Goal: Browse casually: Explore the website without a specific task or goal

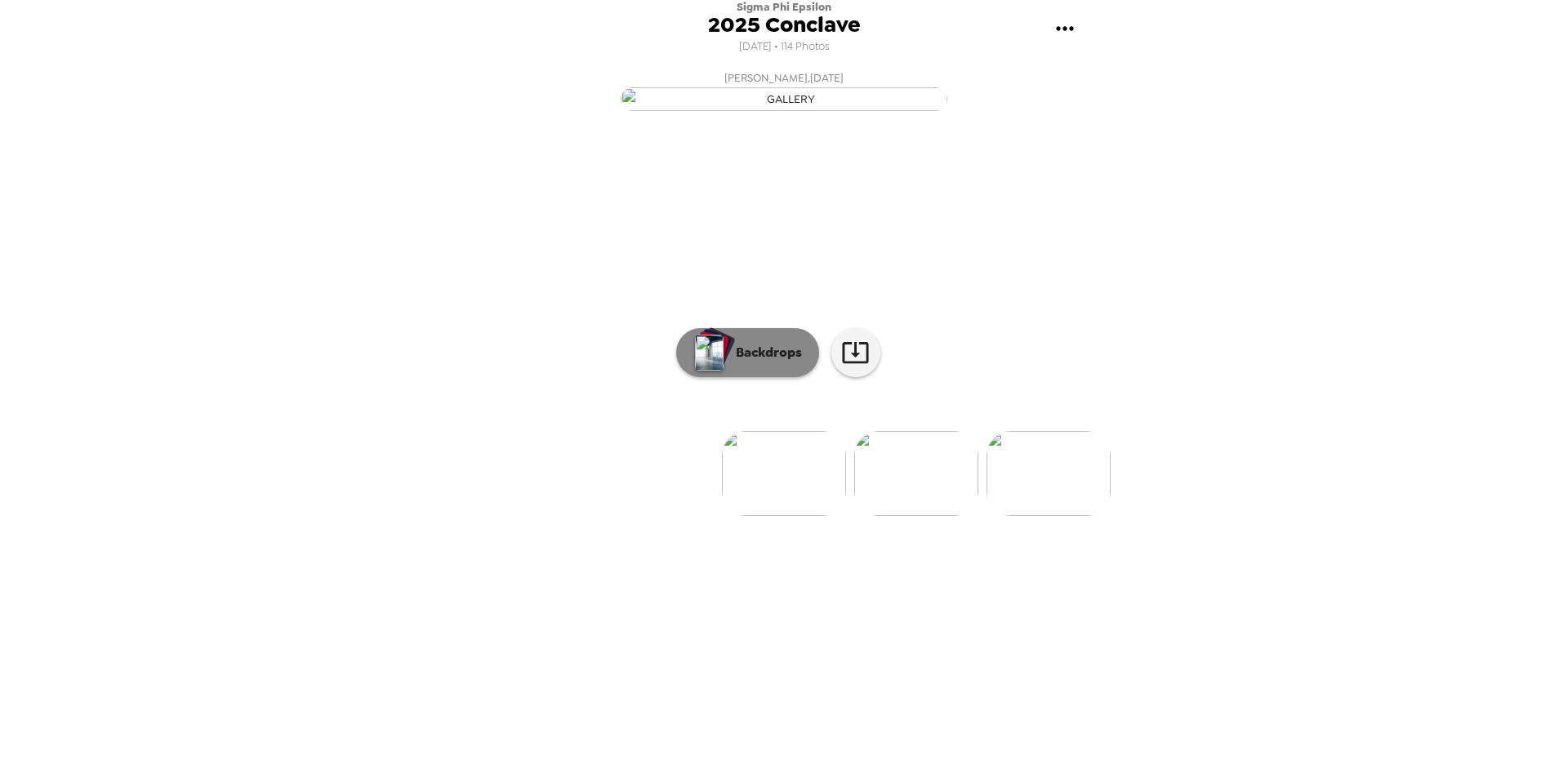
click at [778, 362] on p "Backdrops" at bounding box center [765, 353] width 74 height 20
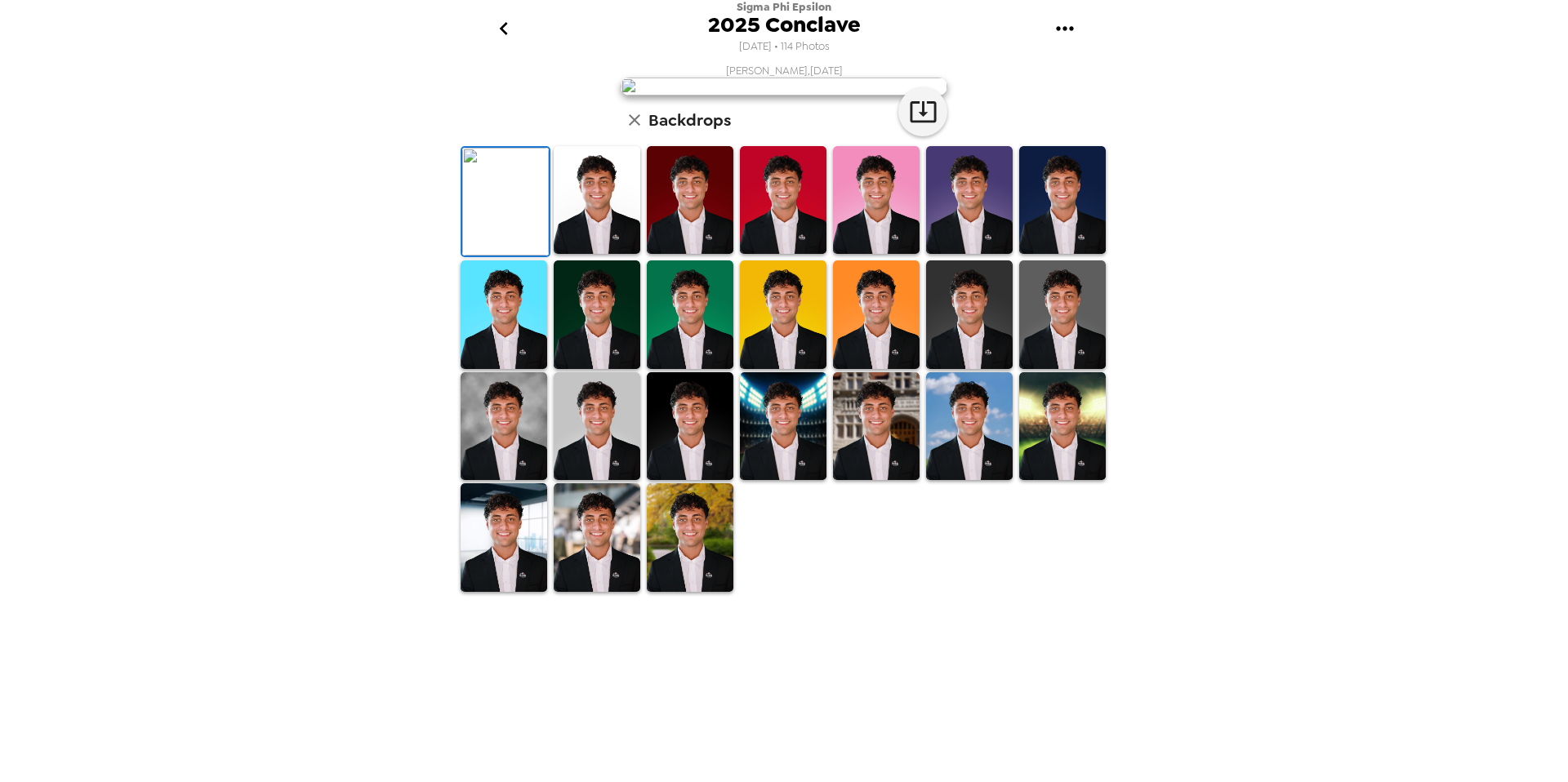
click at [589, 255] on img at bounding box center [596, 200] width 86 height 108
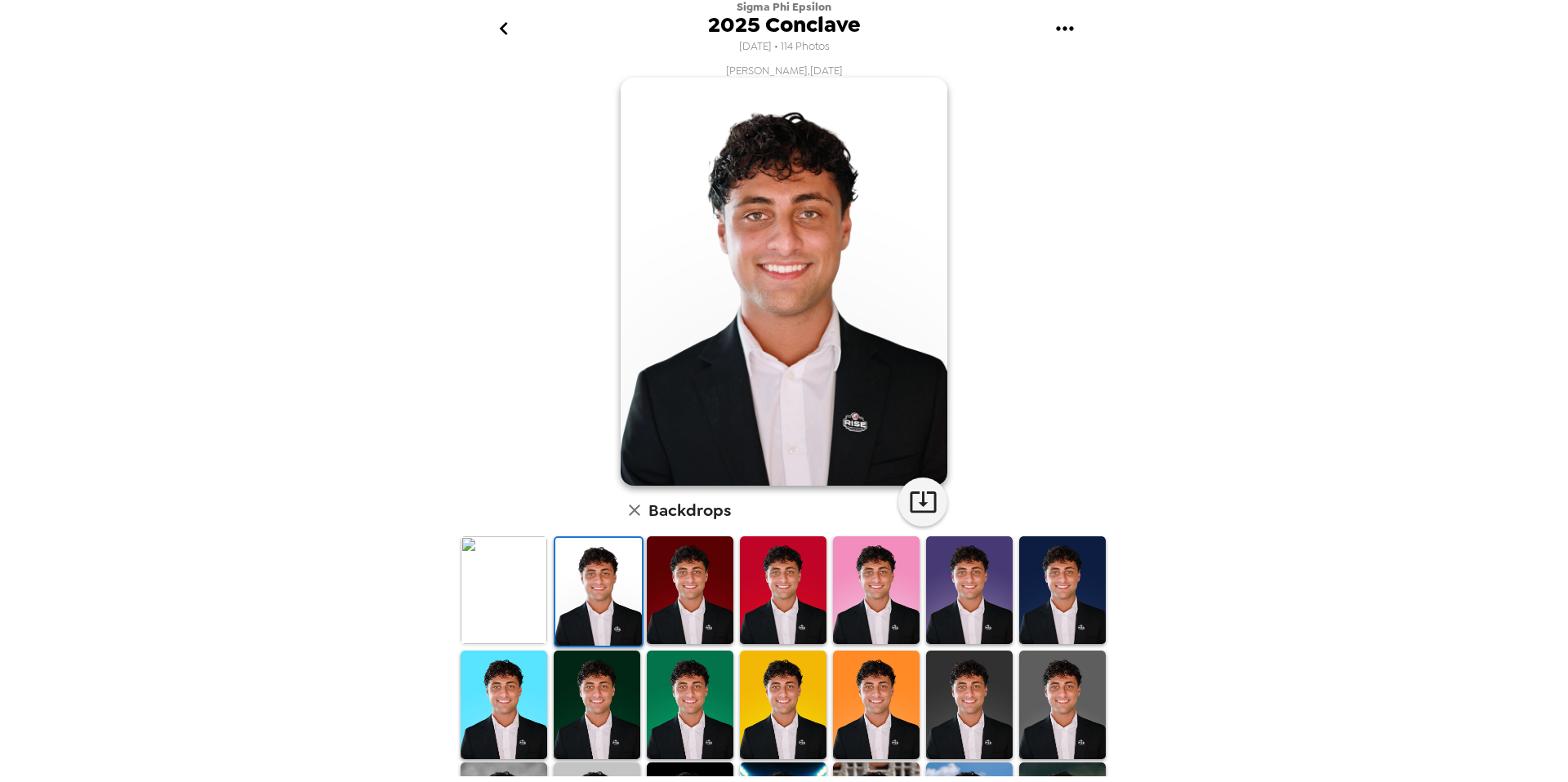
click at [519, 604] on img at bounding box center [504, 591] width 86 height 108
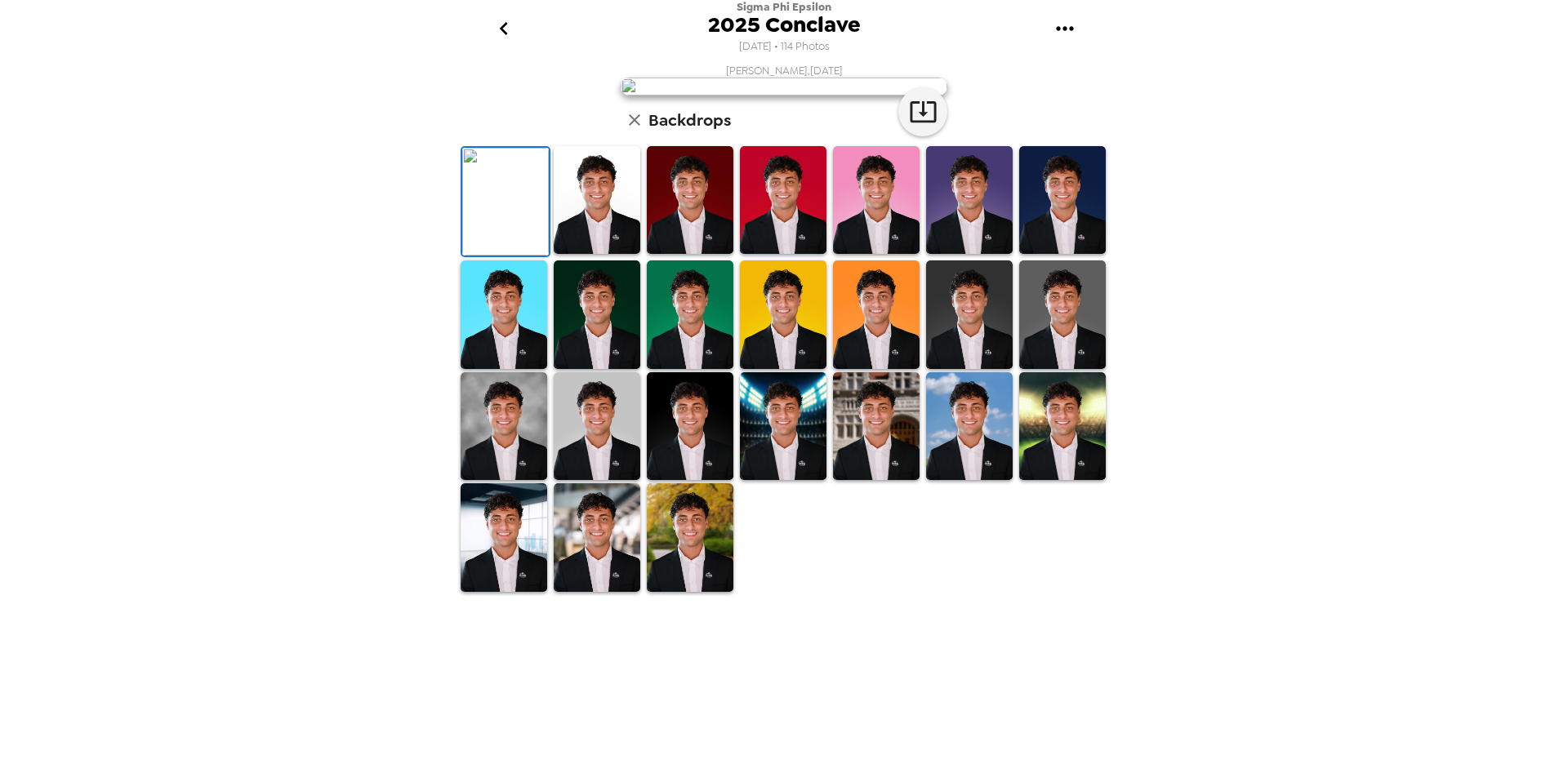
scroll to position [208, 0]
click at [702, 481] on img at bounding box center [689, 426] width 86 height 108
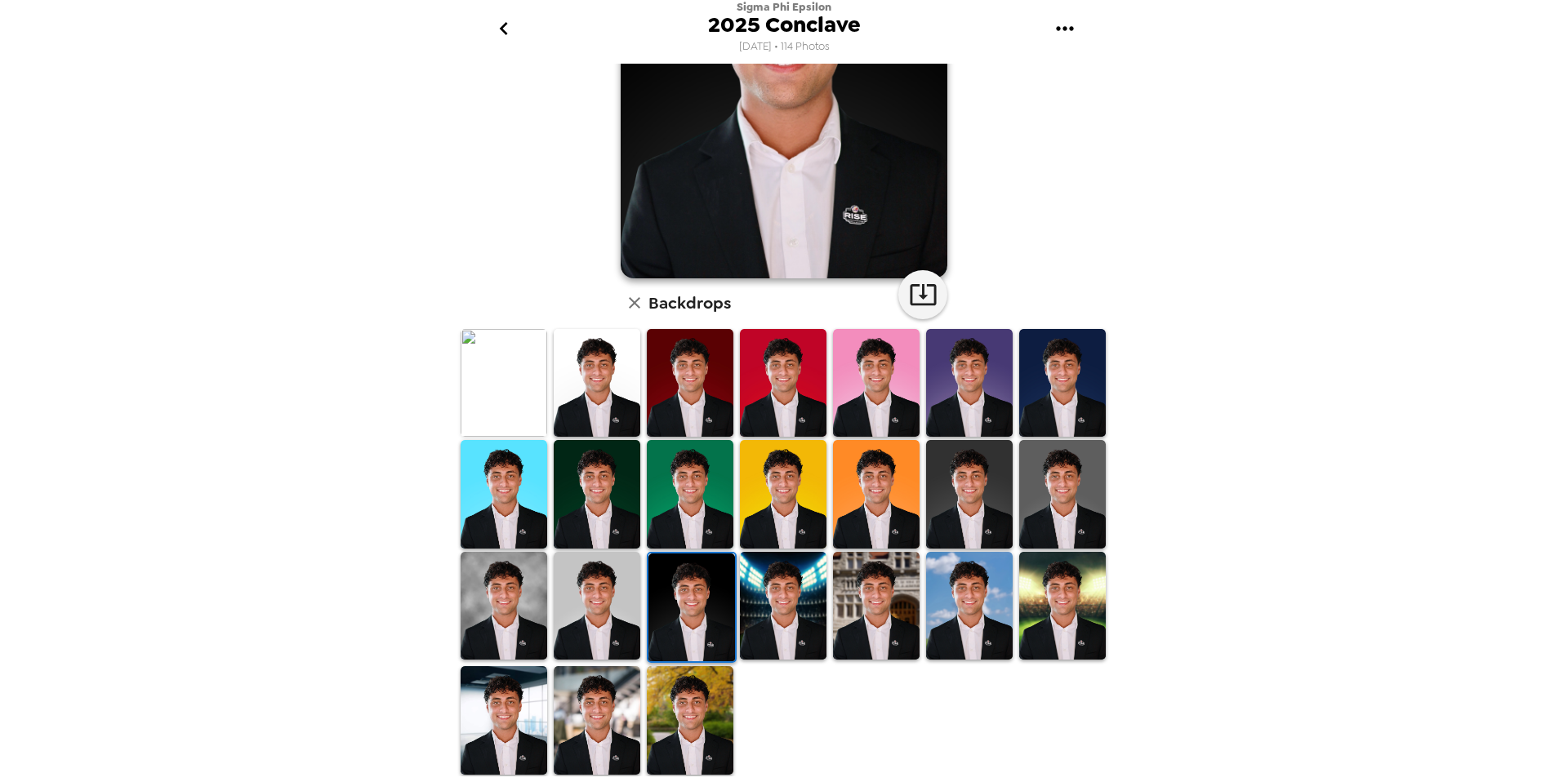
click at [575, 601] on img at bounding box center [596, 606] width 86 height 108
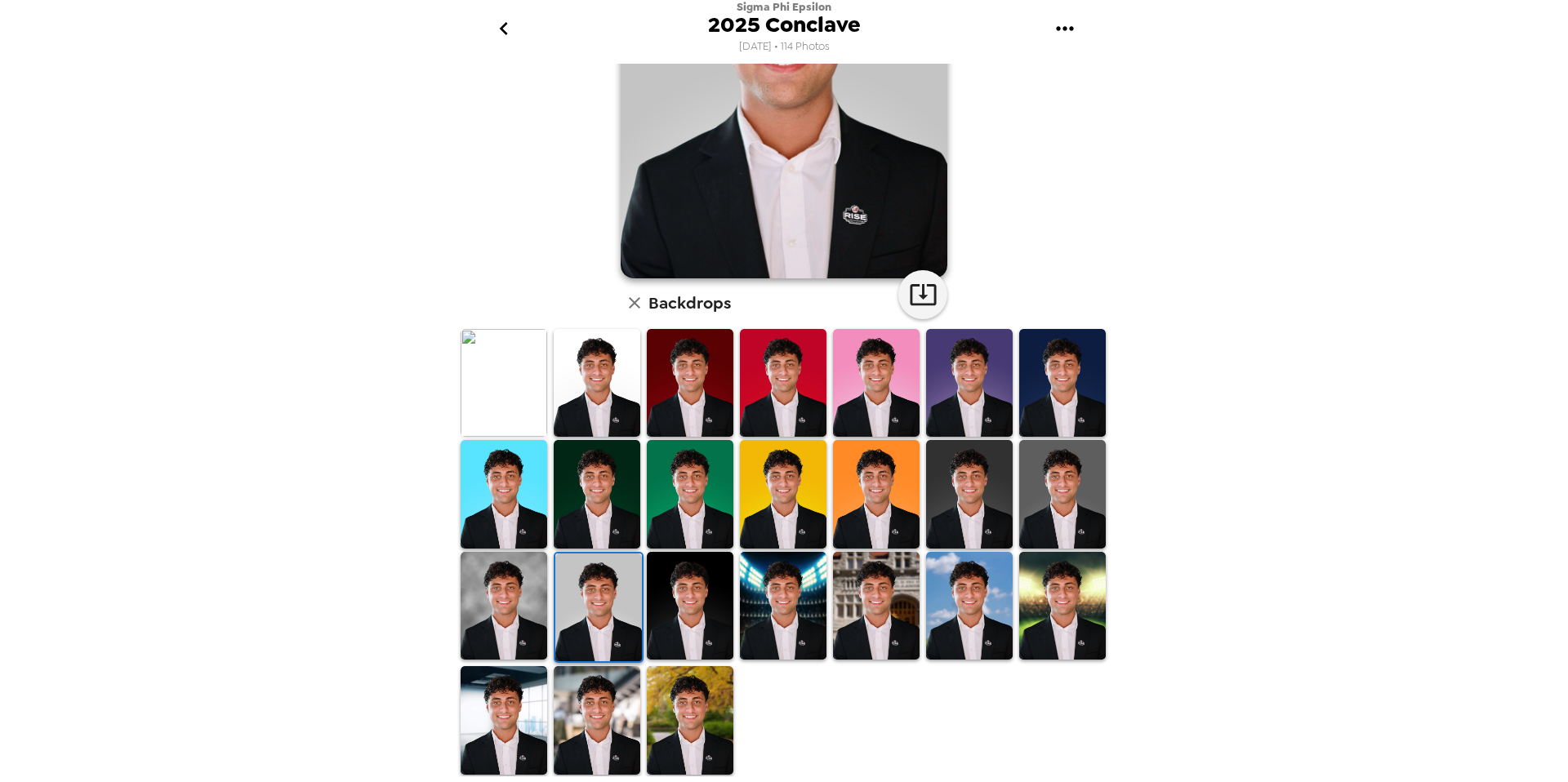
scroll to position [0, 0]
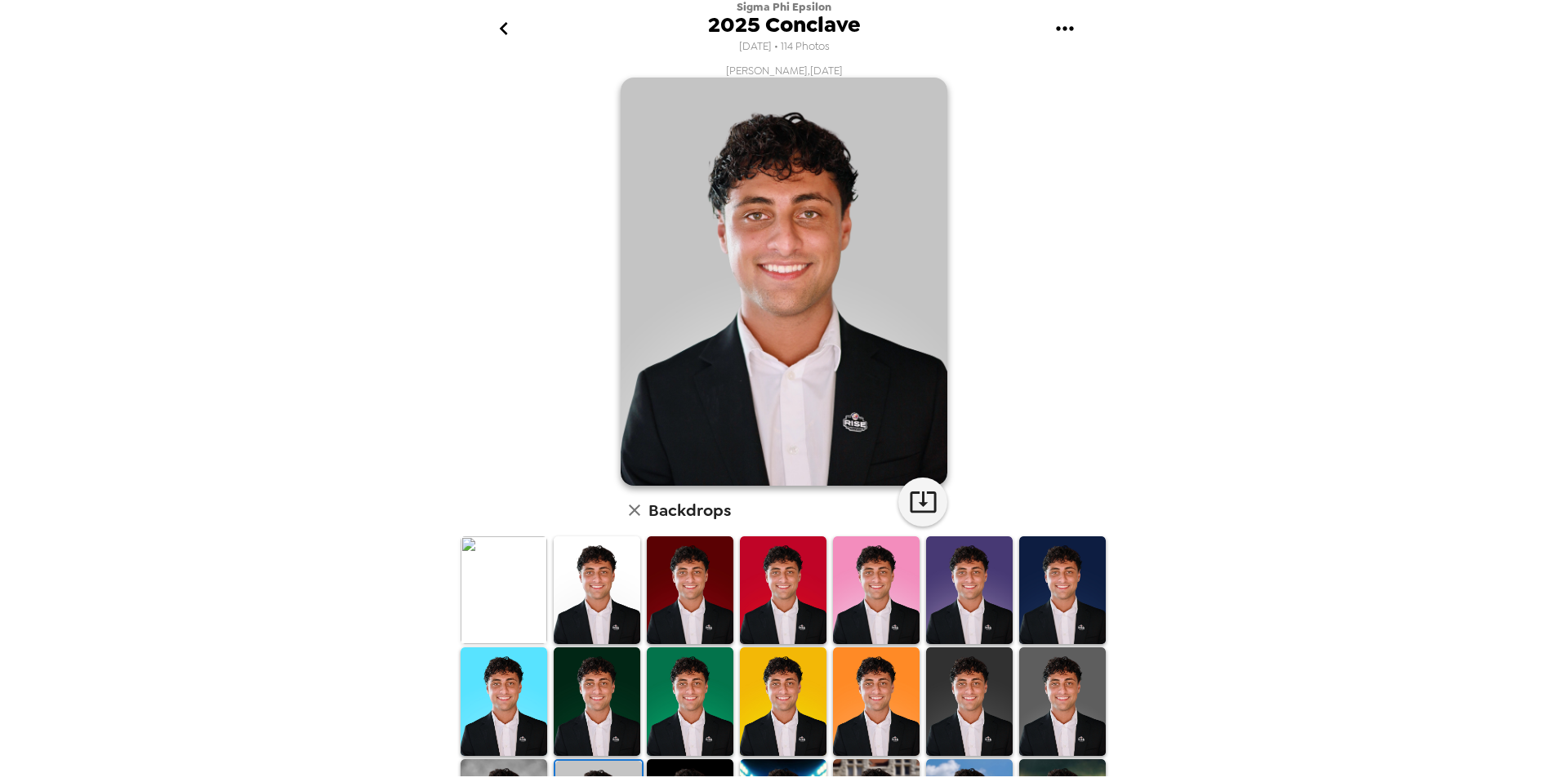
click at [508, 18] on icon "go back" at bounding box center [504, 29] width 26 height 26
click at [812, 15] on span "2025 Conclave" at bounding box center [784, 25] width 153 height 22
click at [509, 27] on icon "go back" at bounding box center [504, 29] width 26 height 26
click at [634, 513] on icon "button" at bounding box center [635, 510] width 20 height 20
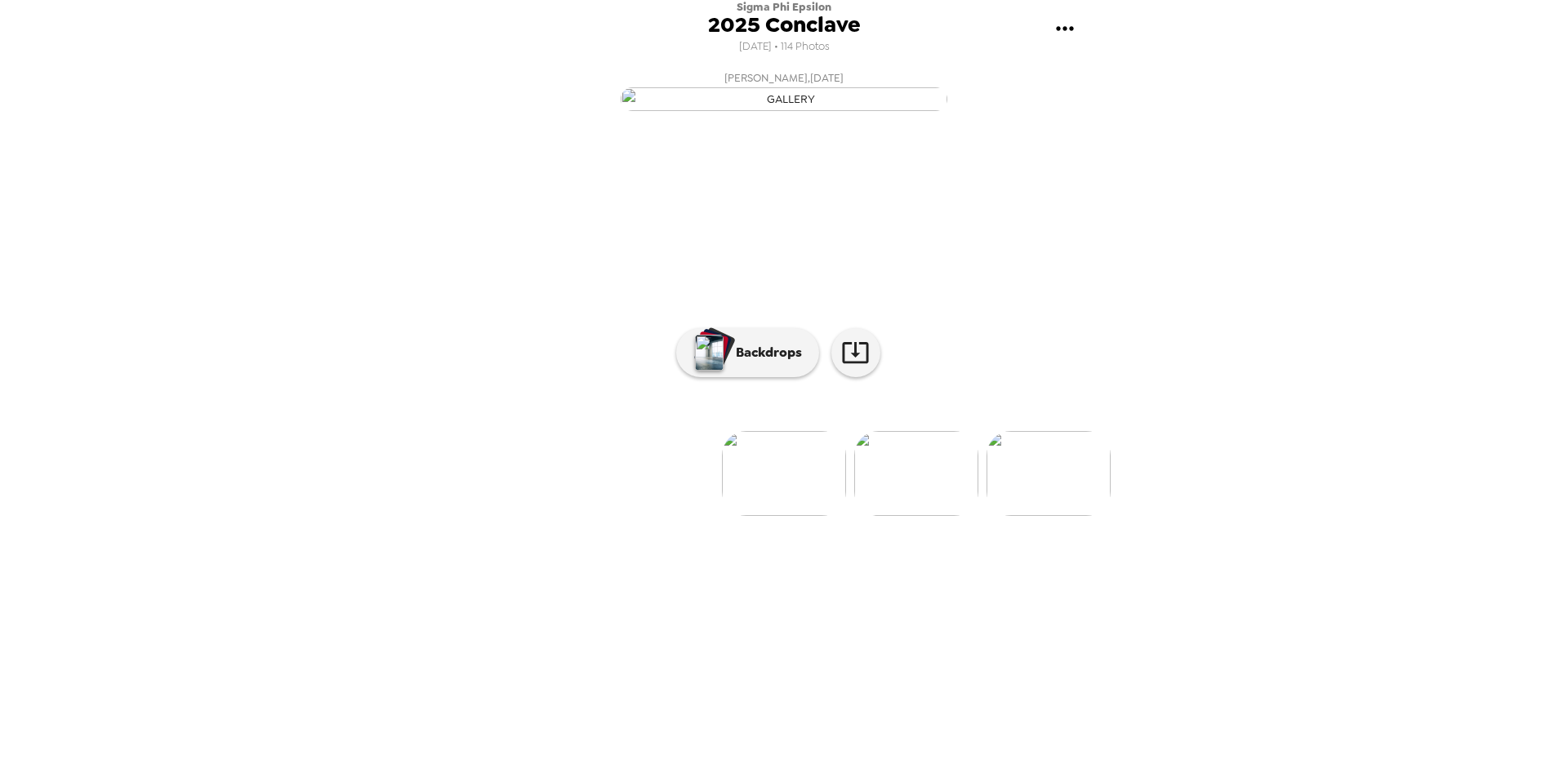
click at [927, 516] on img at bounding box center [916, 473] width 124 height 85
click at [740, 362] on p "Backdrops" at bounding box center [765, 353] width 74 height 20
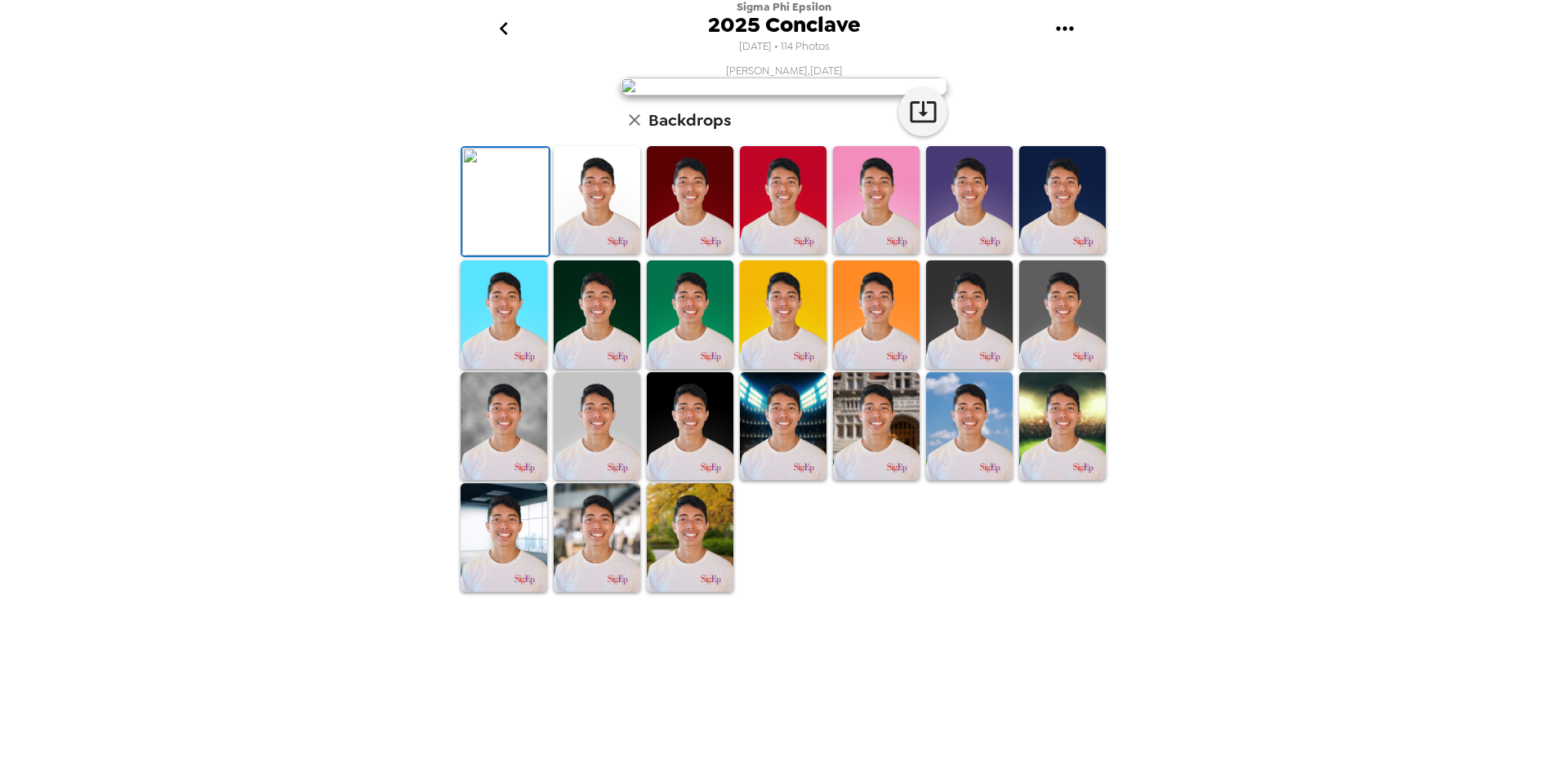
click at [593, 369] on img at bounding box center [596, 315] width 86 height 108
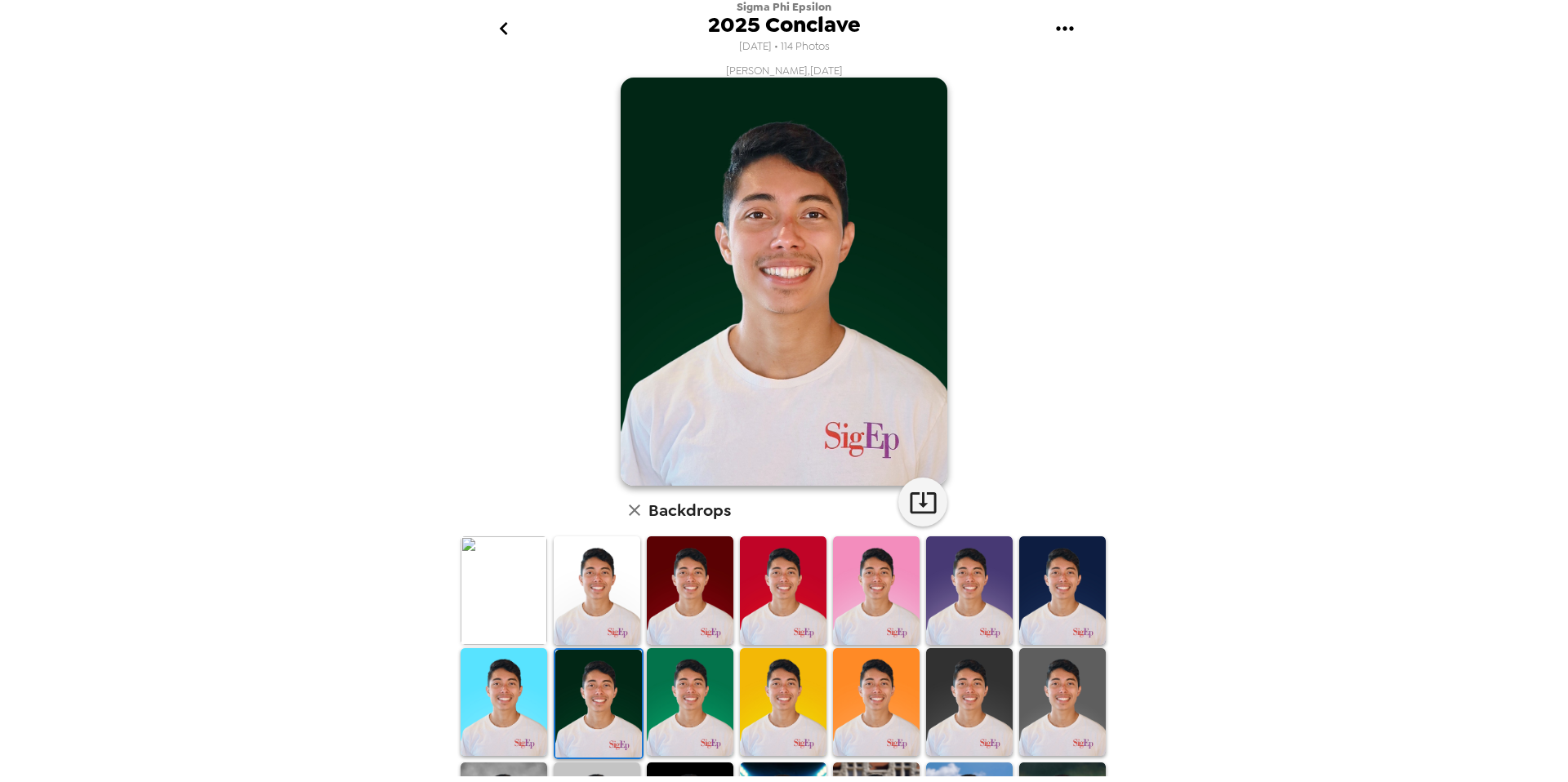
click at [695, 691] on img at bounding box center [689, 702] width 86 height 108
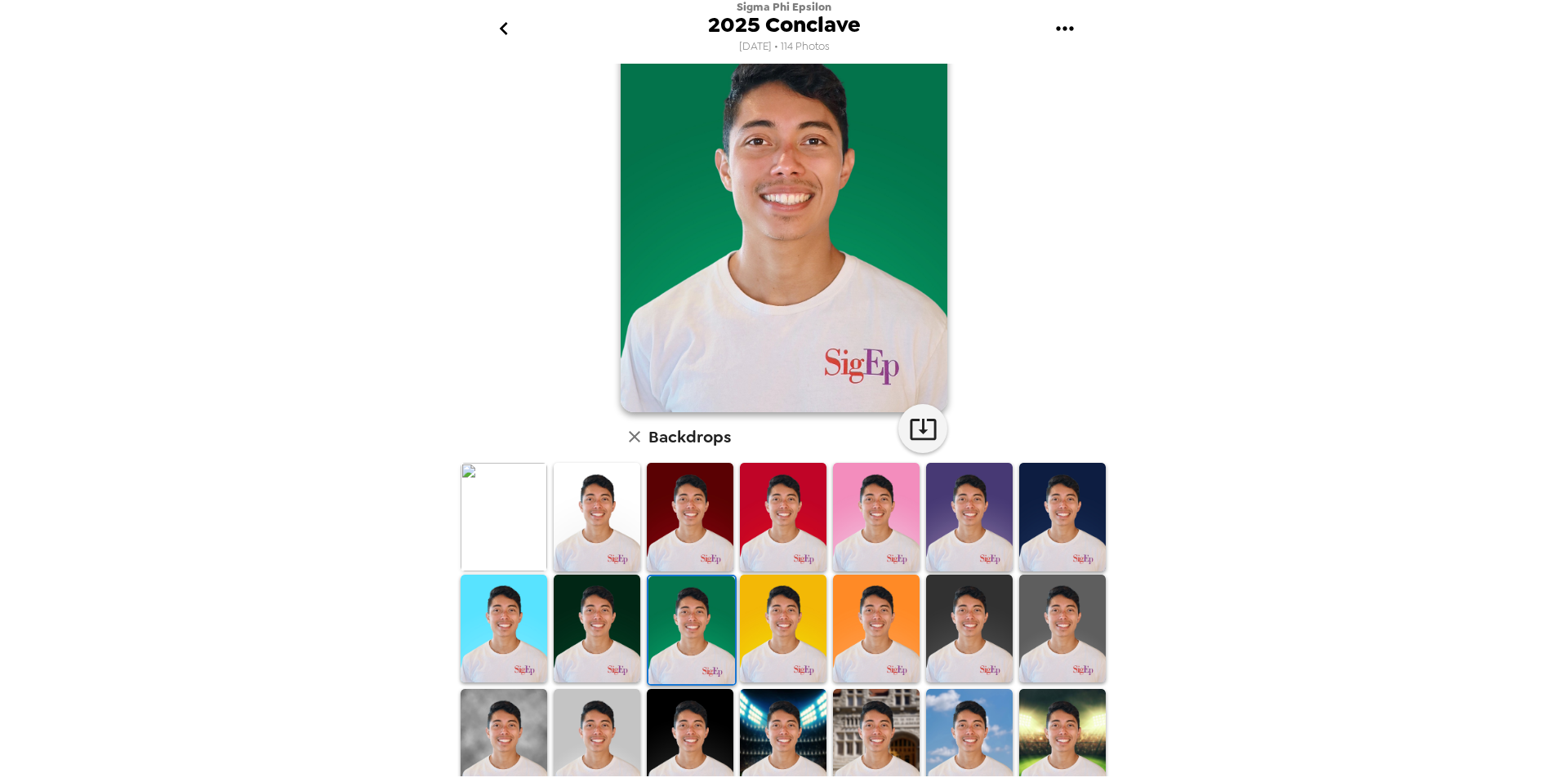
scroll to position [208, 0]
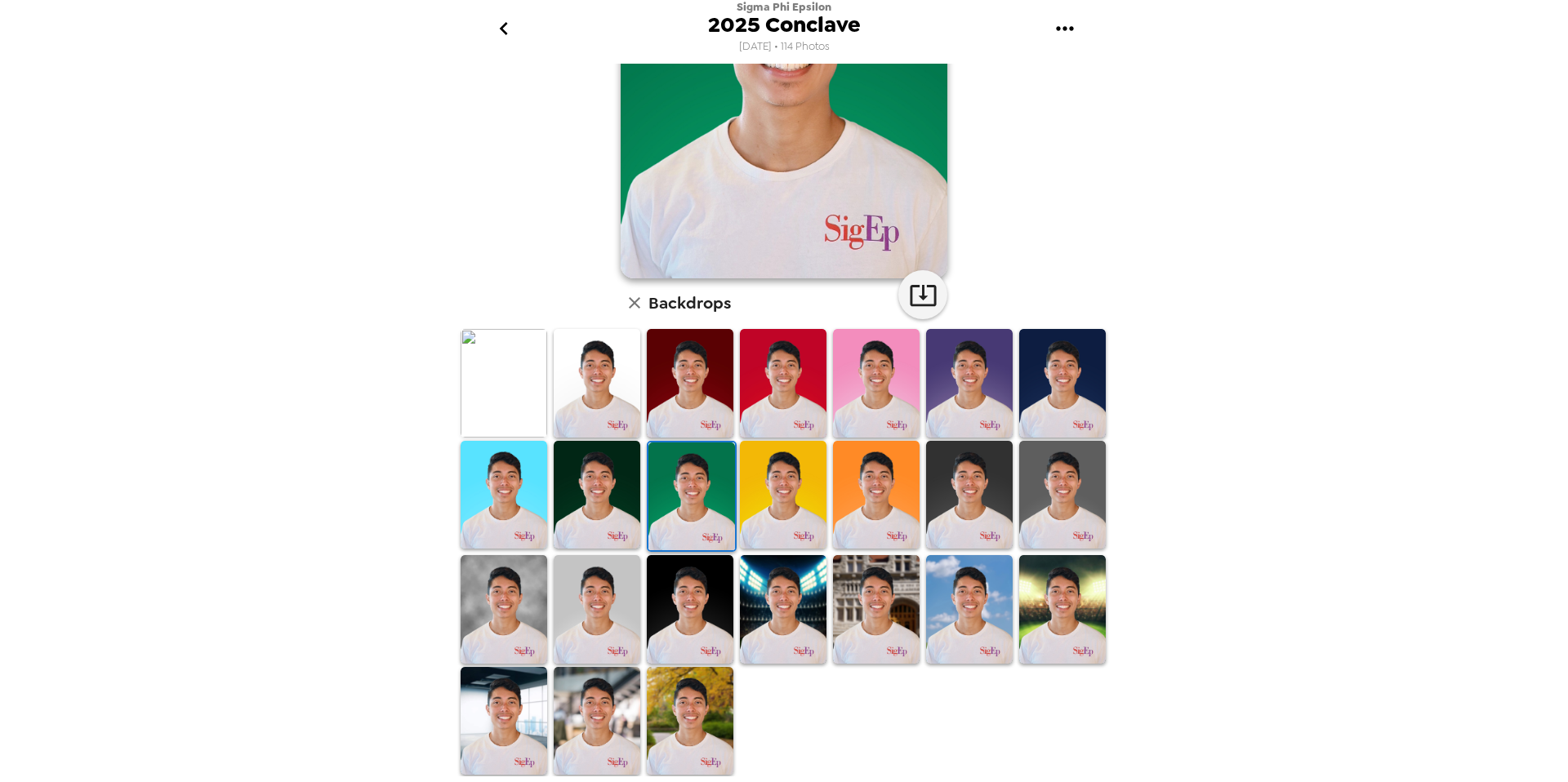
click at [1062, 597] on img at bounding box center [1062, 610] width 86 height 108
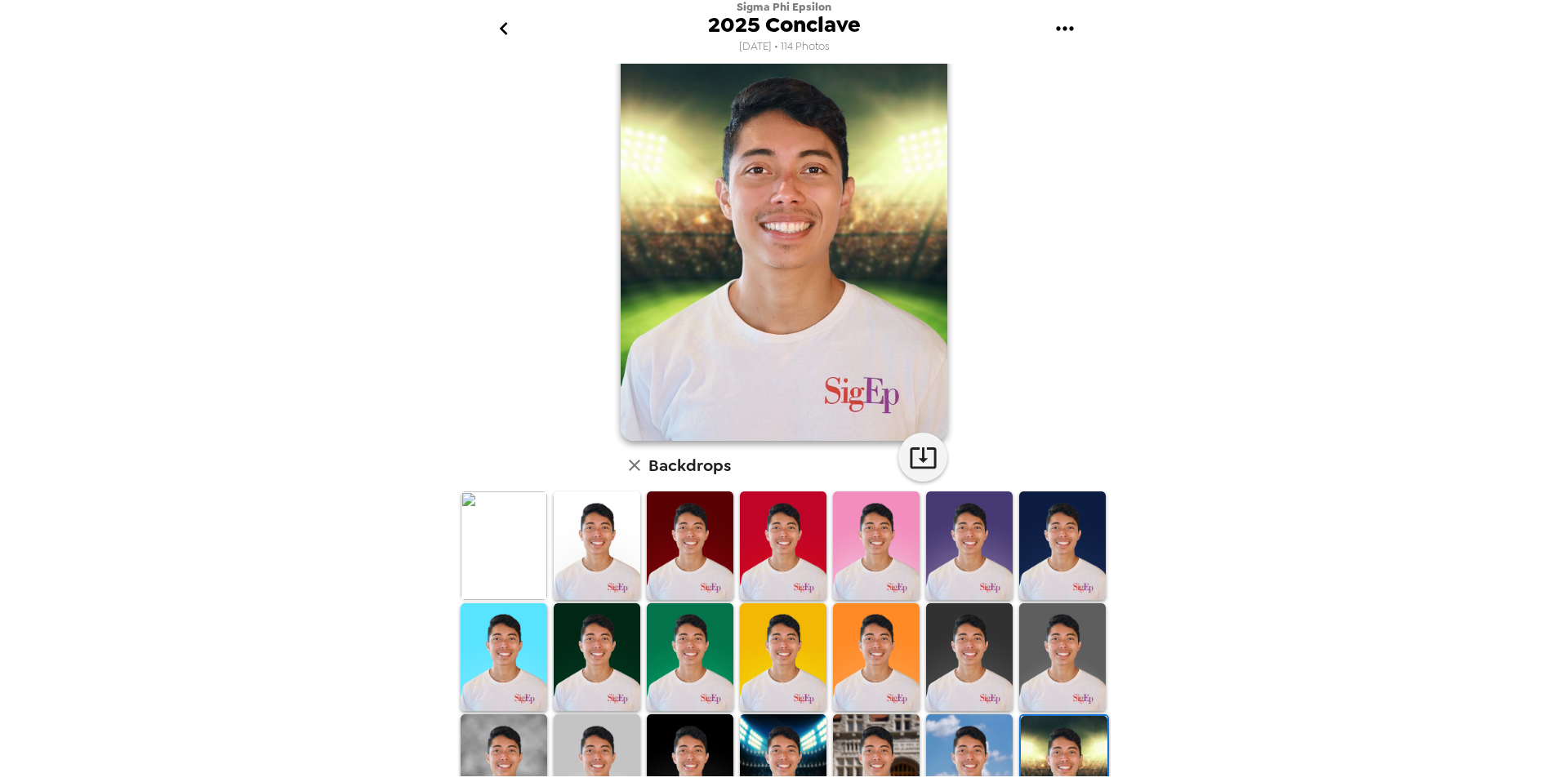
scroll to position [0, 0]
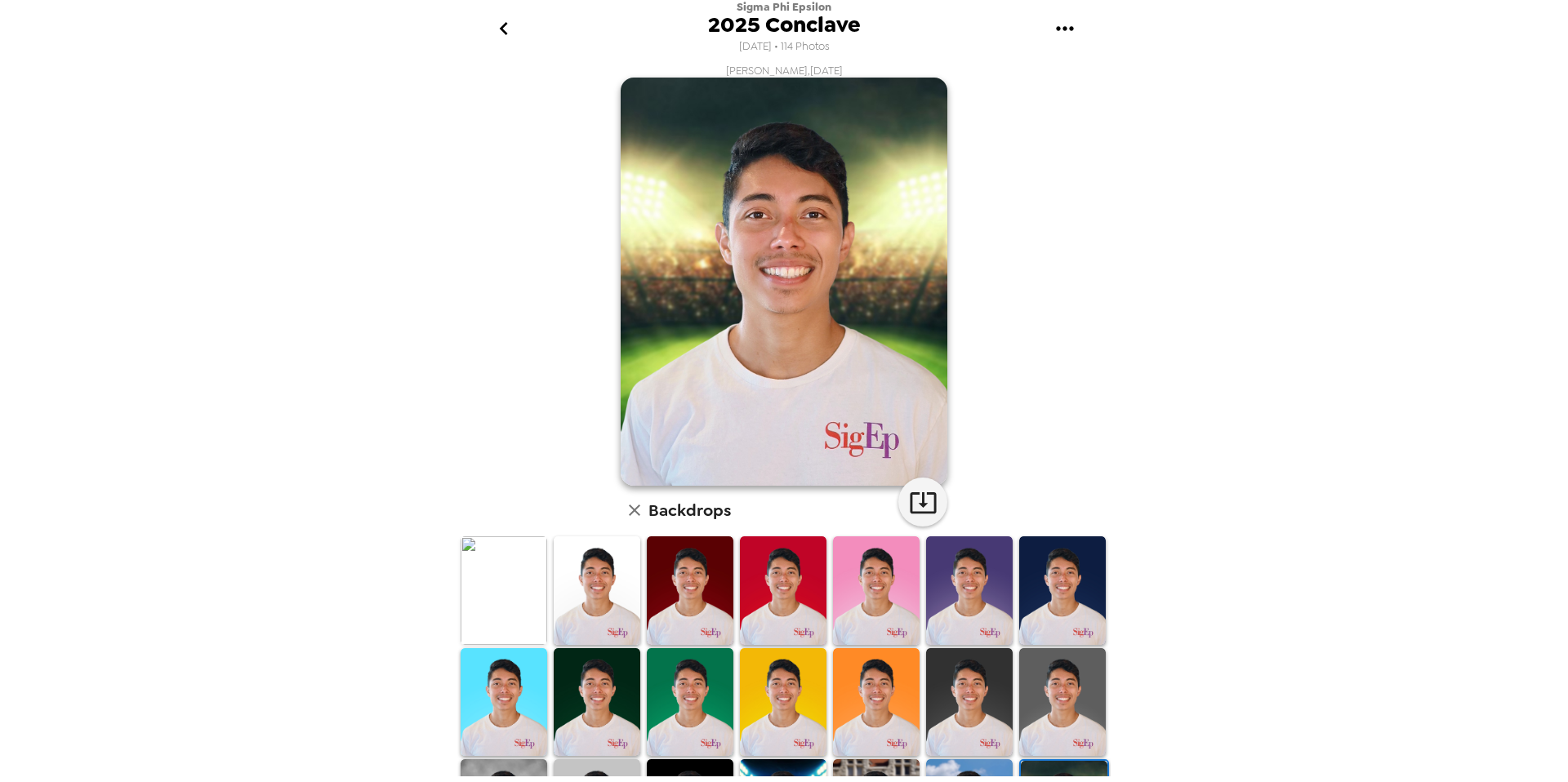
click at [499, 26] on icon "go back" at bounding box center [504, 29] width 26 height 26
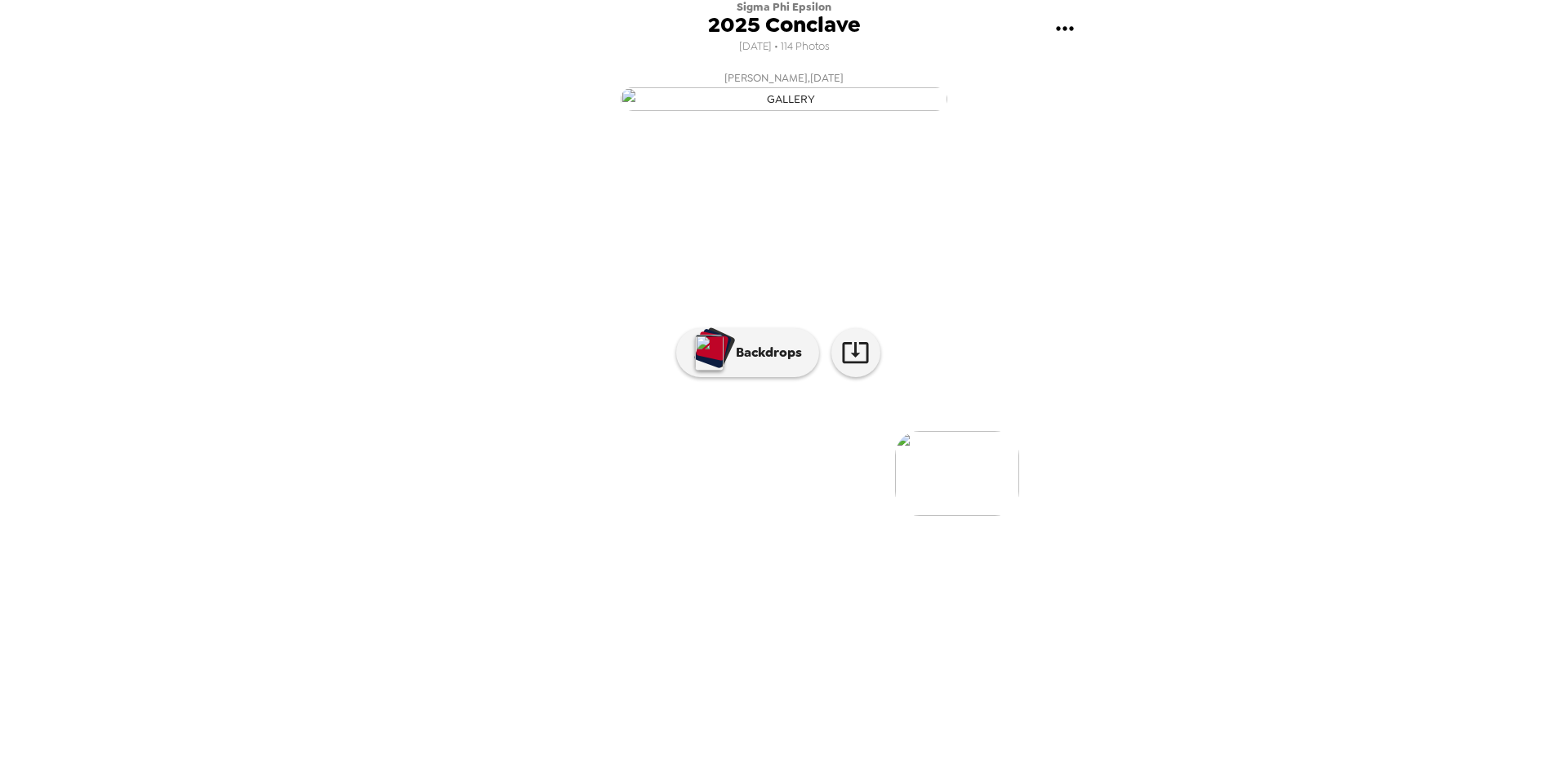
scroll to position [0, 5385]
click at [830, 516] on img at bounding box center [823, 473] width 124 height 85
